Goal: Task Accomplishment & Management: Manage account settings

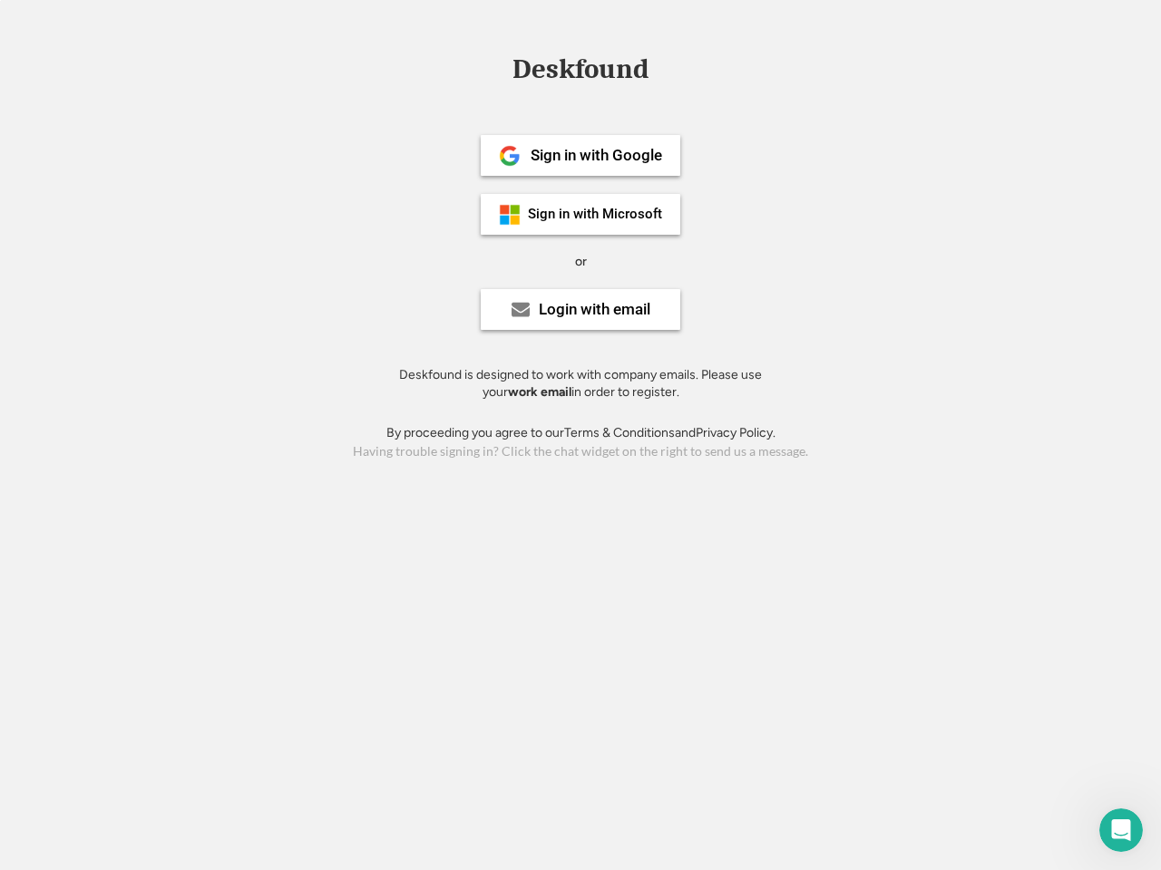
click at [580, 259] on div "or" at bounding box center [581, 262] width 12 height 18
click at [580, 73] on div "Deskfound" at bounding box center [580, 69] width 154 height 28
click at [496, 68] on div "Deskfound" at bounding box center [580, 72] width 1161 height 34
click at [580, 73] on div "Deskfound" at bounding box center [580, 69] width 154 height 28
click at [580, 261] on div "or" at bounding box center [581, 262] width 12 height 18
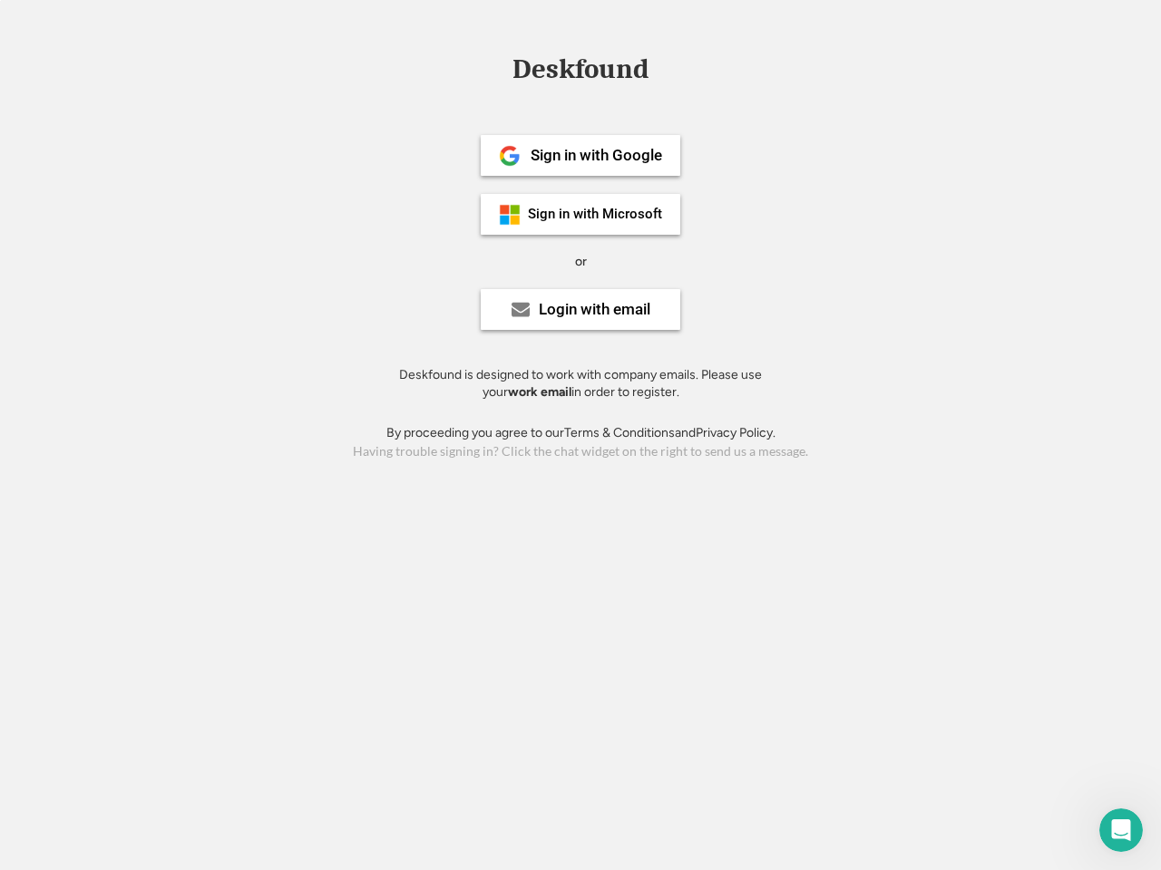
click at [580, 155] on div "Sign in with Google" at bounding box center [595, 155] width 131 height 15
click at [596, 155] on div "Sign in with Google" at bounding box center [595, 155] width 131 height 15
click at [510, 156] on img at bounding box center [510, 156] width 22 height 22
click at [580, 214] on div "Sign in with Microsoft" at bounding box center [595, 215] width 134 height 14
click at [596, 214] on div "Sign in with Microsoft" at bounding box center [595, 215] width 134 height 14
